Goal: Find specific page/section: Find specific page/section

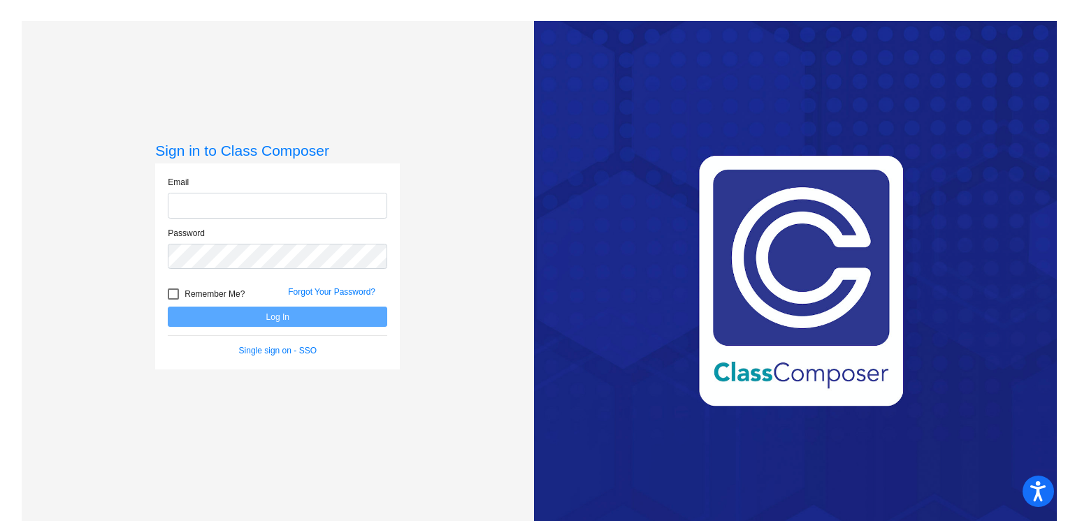
type input "[EMAIL_ADDRESS][DOMAIN_NAME]"
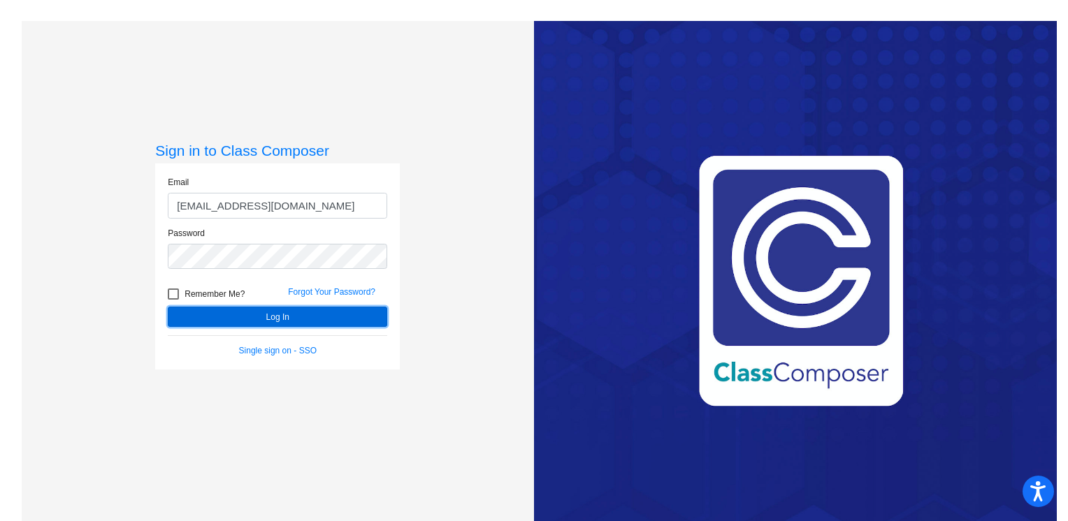
click at [237, 321] on button "Log In" at bounding box center [277, 317] width 219 height 20
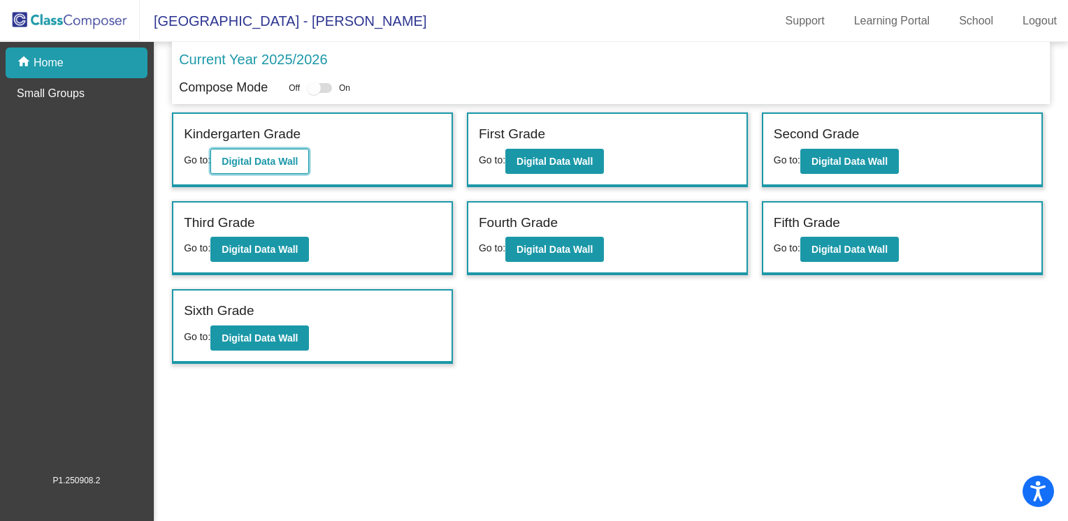
click at [261, 166] on button "Digital Data Wall" at bounding box center [259, 161] width 99 height 25
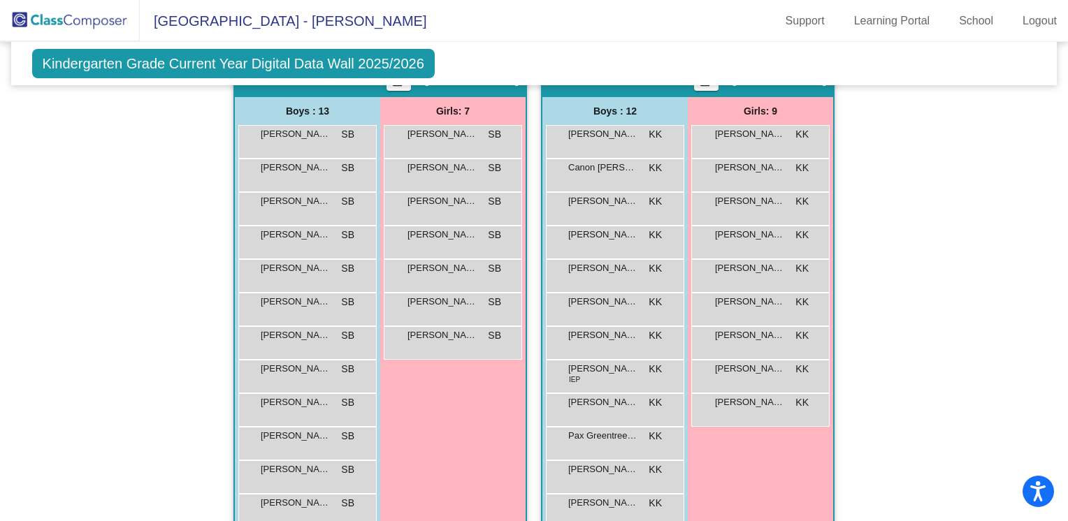
scroll to position [808, 0]
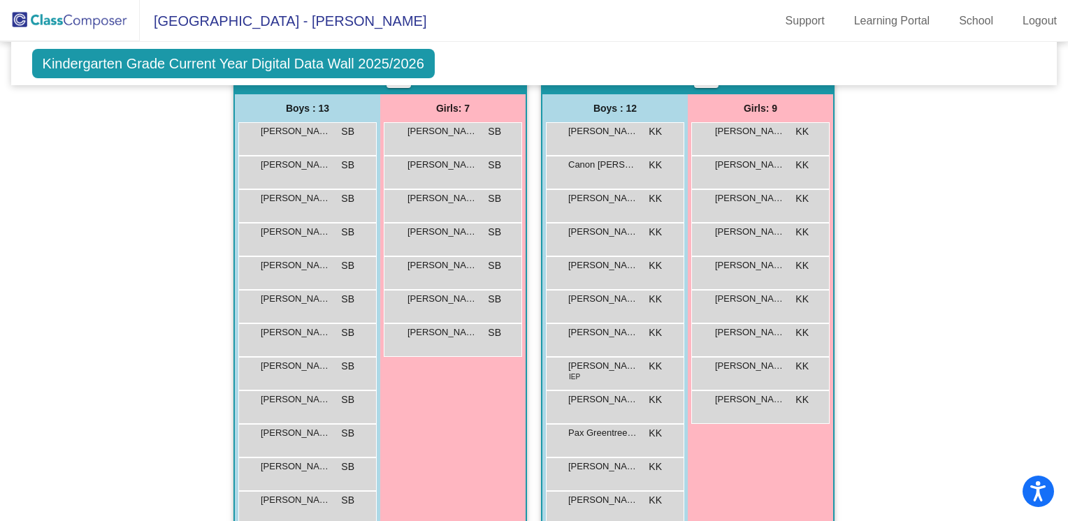
drag, startPoint x: 1060, startPoint y: 373, endPoint x: 1059, endPoint y: 364, distance: 9.1
click at [1059, 364] on mat-sidenav-content "Kindergarten Grade Current Year Digital Data Wall 2025/2026 Add, Move, or Retai…" at bounding box center [534, 281] width 1068 height 479
click at [1032, 350] on div "Hallway - Hallway Class picture_as_pdf Add Student First Name Last Name Student…" at bounding box center [534, 76] width 1025 height 1009
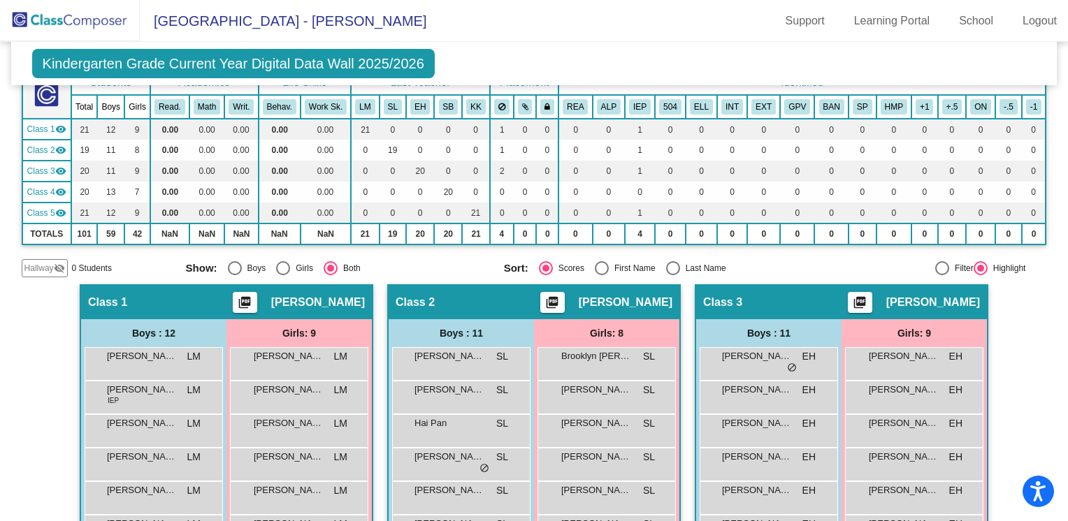
scroll to position [0, 0]
